Goal: Task Accomplishment & Management: Manage account settings

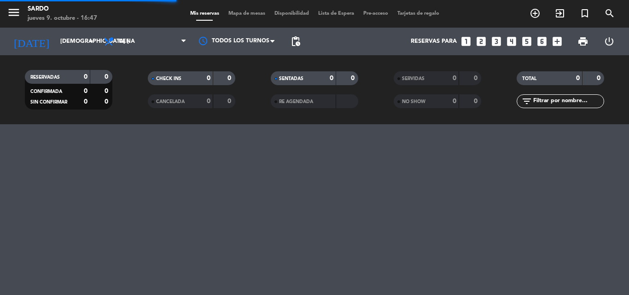
click at [69, 38] on input "[DEMOGRAPHIC_DATA] [DATE]" at bounding box center [95, 42] width 78 height 16
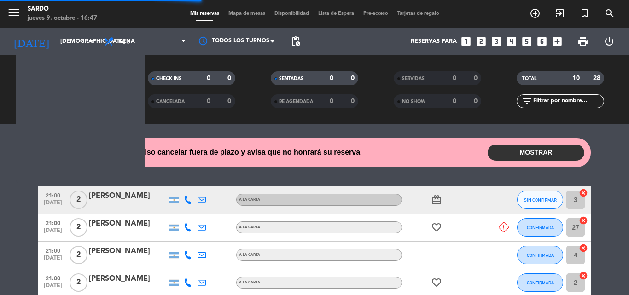
click at [521, 156] on button "MOSTRAR" at bounding box center [536, 153] width 97 height 16
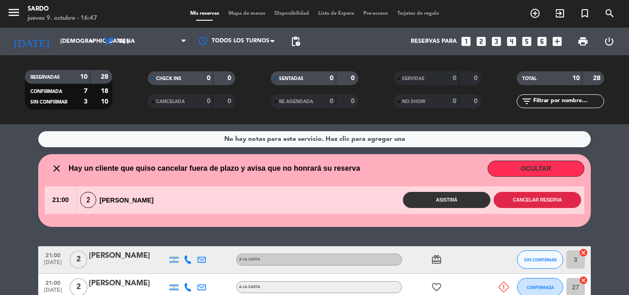
click at [535, 201] on button "Cancelar reserva" at bounding box center [537, 200] width 87 height 16
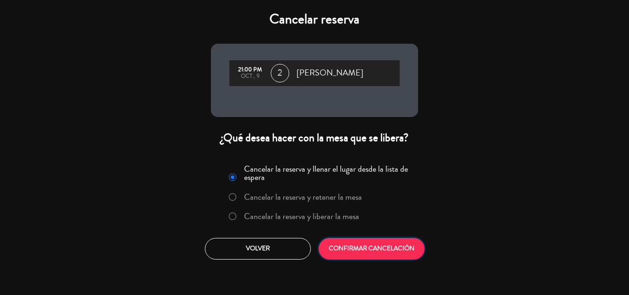
click at [372, 254] on button "CONFIRMAR CANCELACIÓN" at bounding box center [372, 249] width 106 height 22
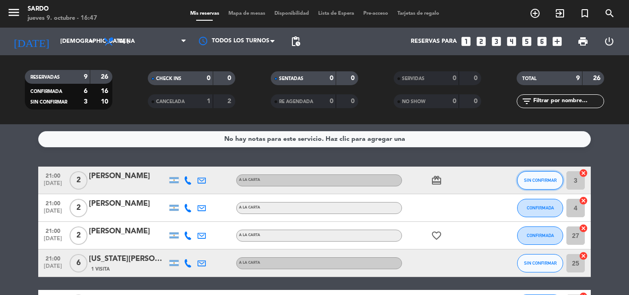
click at [529, 180] on span "SIN CONFIRMAR" at bounding box center [540, 180] width 33 height 5
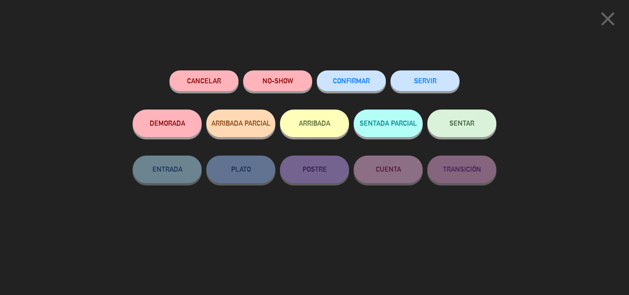
click at [349, 84] on button "CONFIRMAR" at bounding box center [351, 80] width 69 height 21
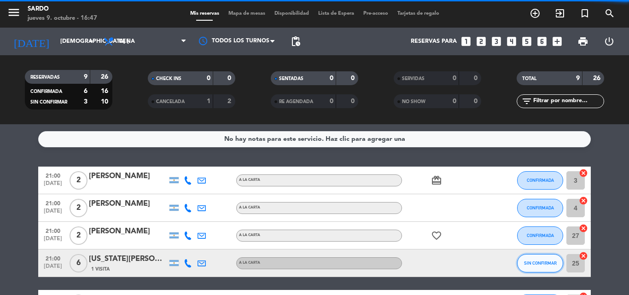
click at [543, 261] on span "SIN CONFIRMAR" at bounding box center [540, 263] width 33 height 5
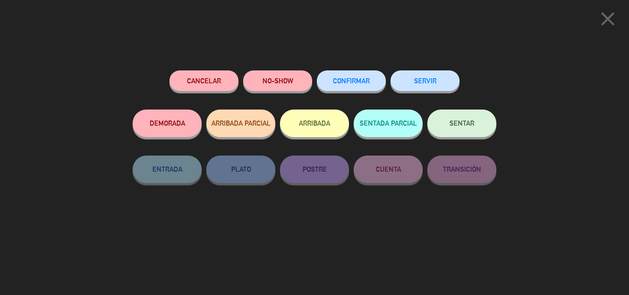
click at [359, 90] on button "CONFIRMAR" at bounding box center [351, 80] width 69 height 21
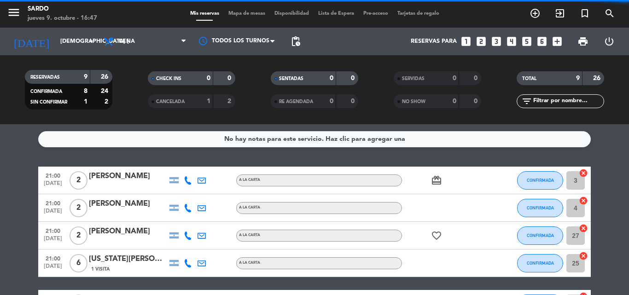
scroll to position [184, 0]
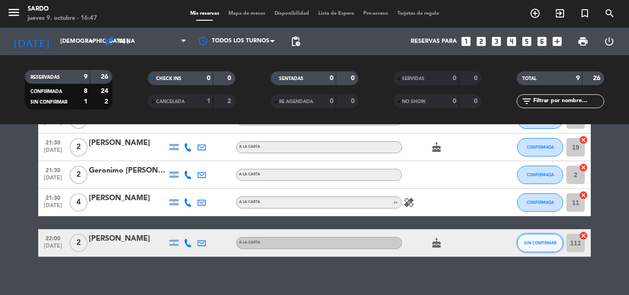
click at [540, 246] on button "SIN CONFIRMAR" at bounding box center [540, 243] width 46 height 18
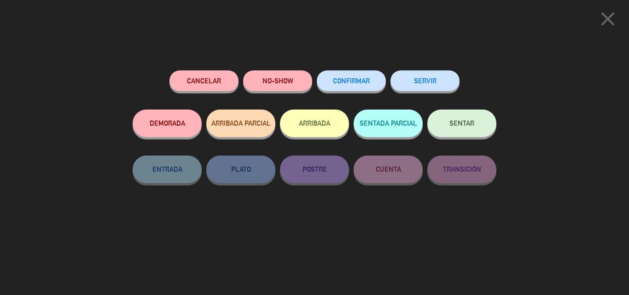
click at [363, 81] on span "CONFIRMAR" at bounding box center [351, 81] width 37 height 8
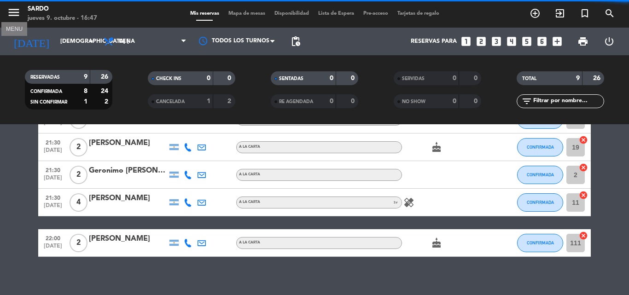
click at [18, 10] on icon "menu" at bounding box center [14, 13] width 14 height 14
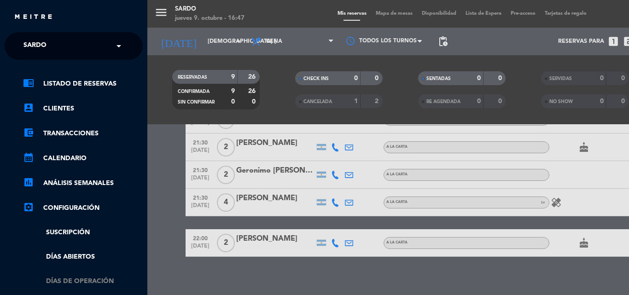
click at [74, 279] on link "Días de Operación" at bounding box center [83, 281] width 120 height 11
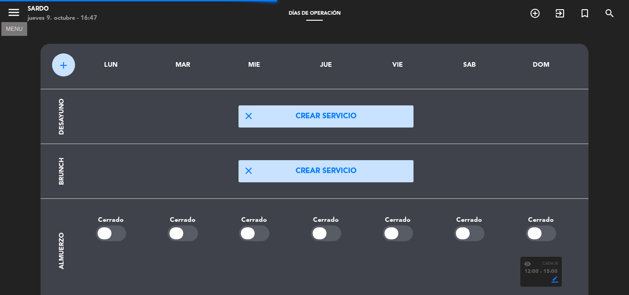
click at [13, 13] on icon "menu" at bounding box center [14, 13] width 14 height 14
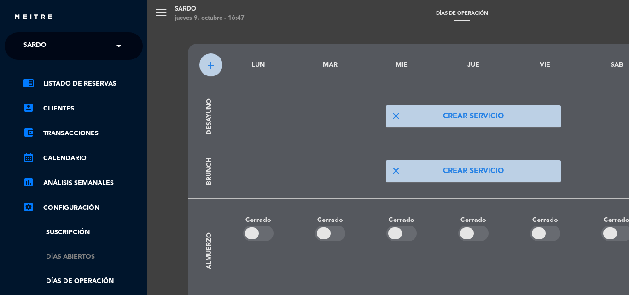
click at [89, 257] on link "Días abiertos" at bounding box center [83, 257] width 120 height 11
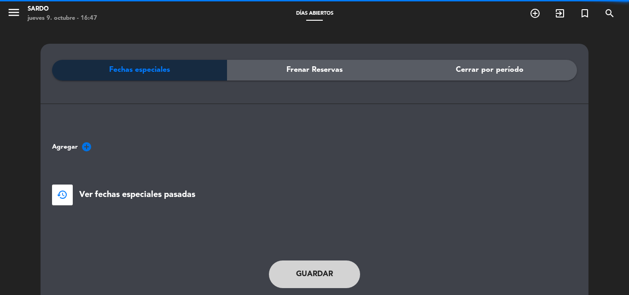
click at [90, 148] on icon "add_circle" at bounding box center [86, 146] width 11 height 11
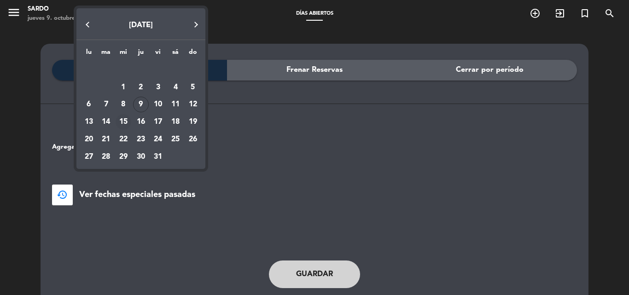
click at [126, 119] on div "15" at bounding box center [124, 122] width 16 height 16
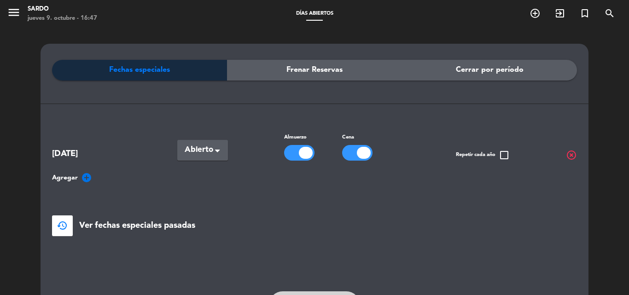
click at [213, 150] on div "Seleccionar × Abierto" at bounding box center [202, 150] width 51 height 21
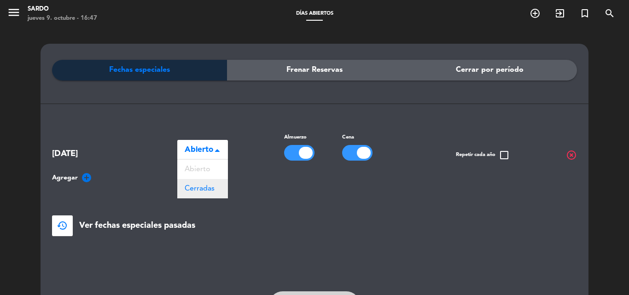
click at [193, 186] on span "Cerradas" at bounding box center [200, 188] width 30 height 7
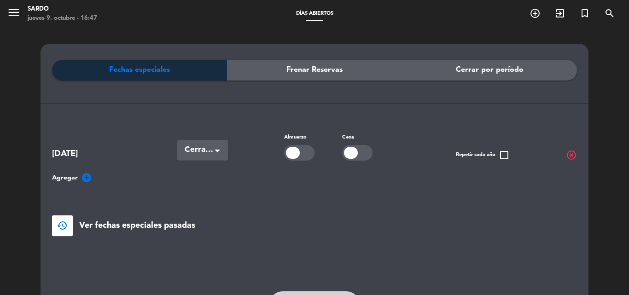
scroll to position [46, 0]
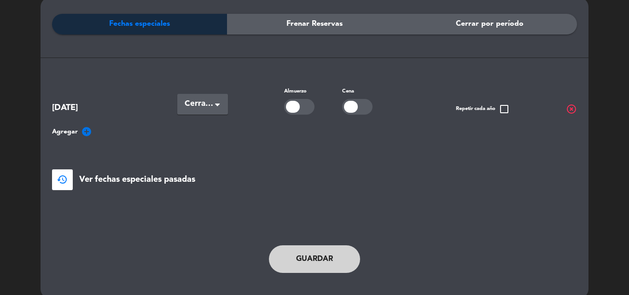
click at [333, 253] on button "Guardar" at bounding box center [314, 259] width 91 height 28
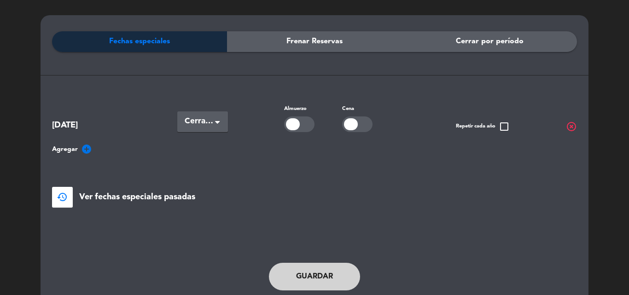
scroll to position [58, 0]
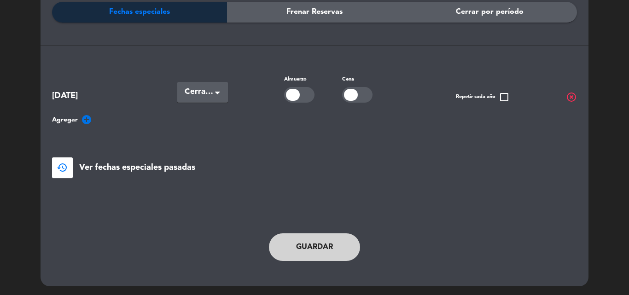
click at [313, 253] on button "Guardar" at bounding box center [314, 247] width 91 height 28
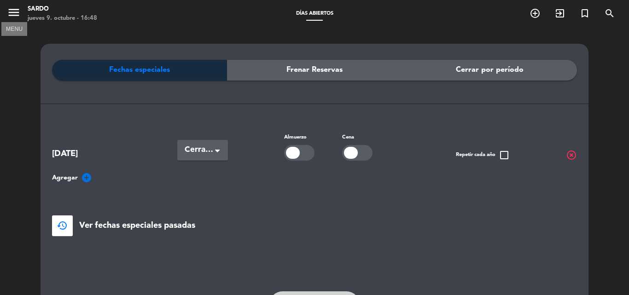
click at [10, 12] on icon "menu" at bounding box center [14, 13] width 14 height 14
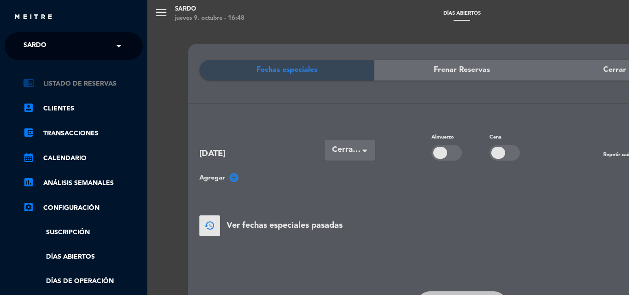
click at [77, 88] on link "chrome_reader_mode Listado de Reservas" at bounding box center [83, 83] width 120 height 11
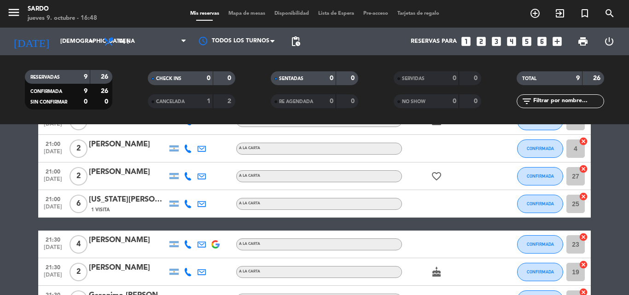
scroll to position [46, 0]
